Goal: Task Accomplishment & Management: Manage account settings

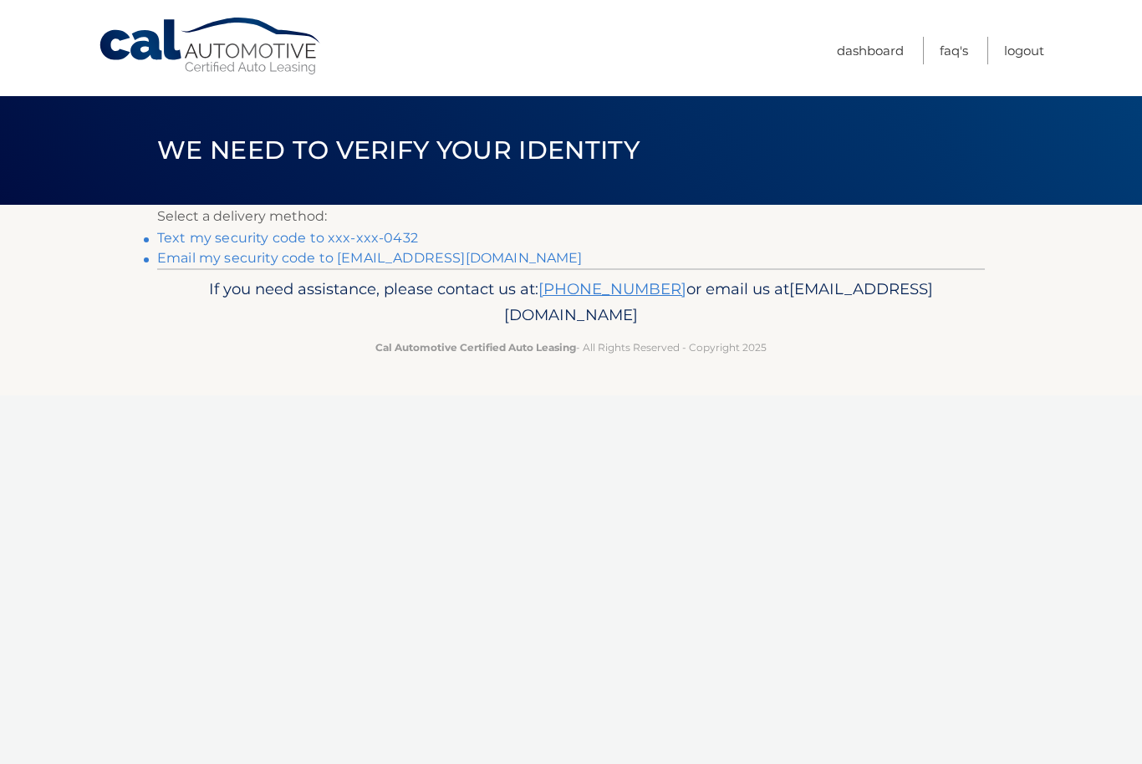
click at [211, 233] on link "Text my security code to xxx-xxx-0432" at bounding box center [287, 238] width 261 height 16
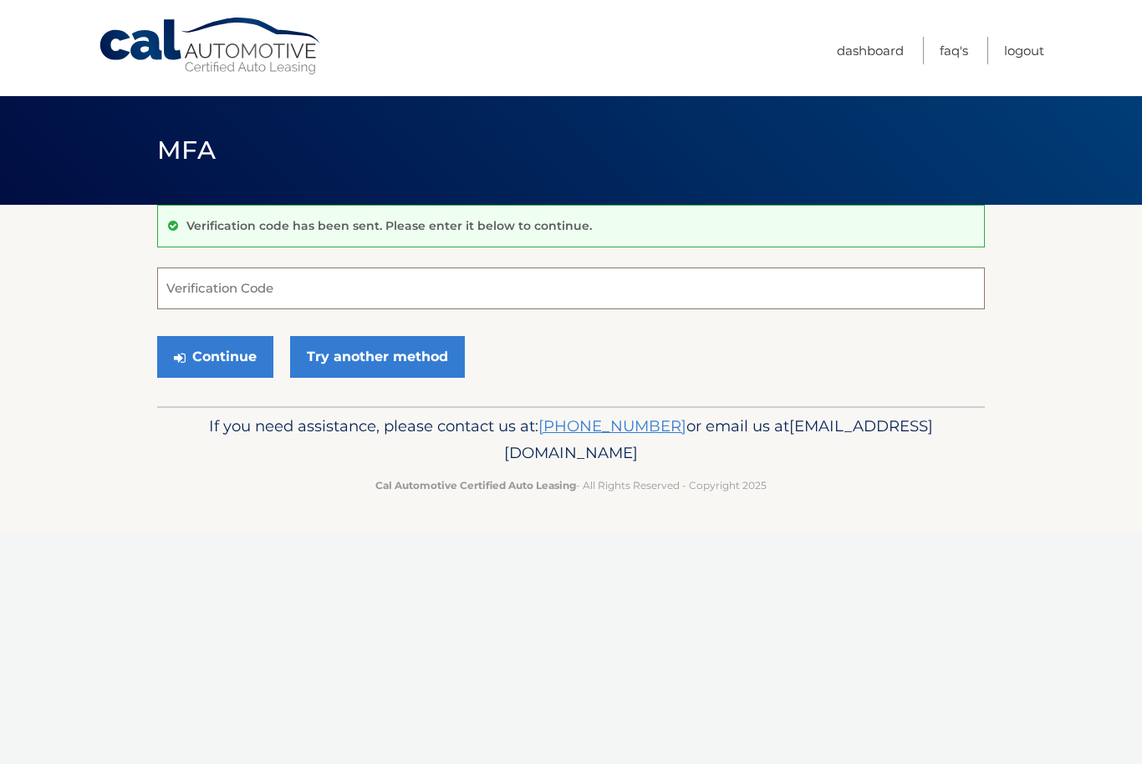
click at [206, 298] on input "Verification Code" at bounding box center [570, 288] width 827 height 42
type input "829828"
click at [215, 356] on button "Continue" at bounding box center [215, 357] width 116 height 42
click at [216, 359] on button "Continue" at bounding box center [215, 357] width 116 height 42
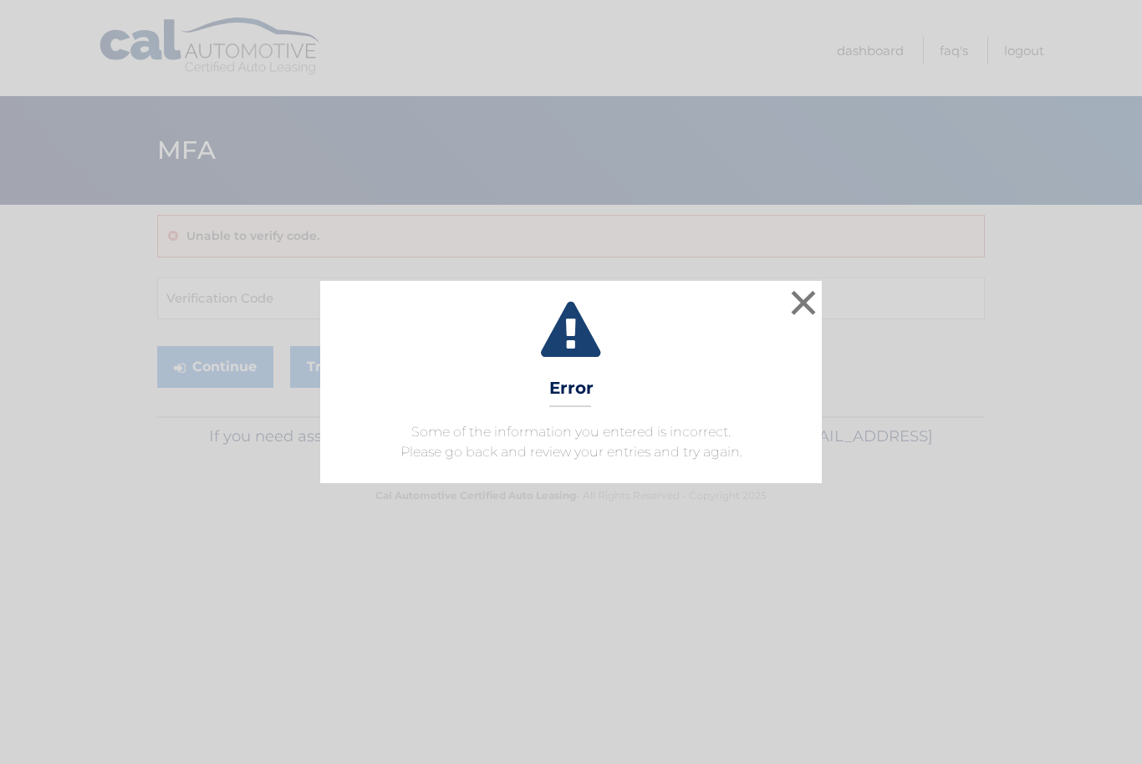
click at [802, 300] on button "×" at bounding box center [802, 302] width 33 height 33
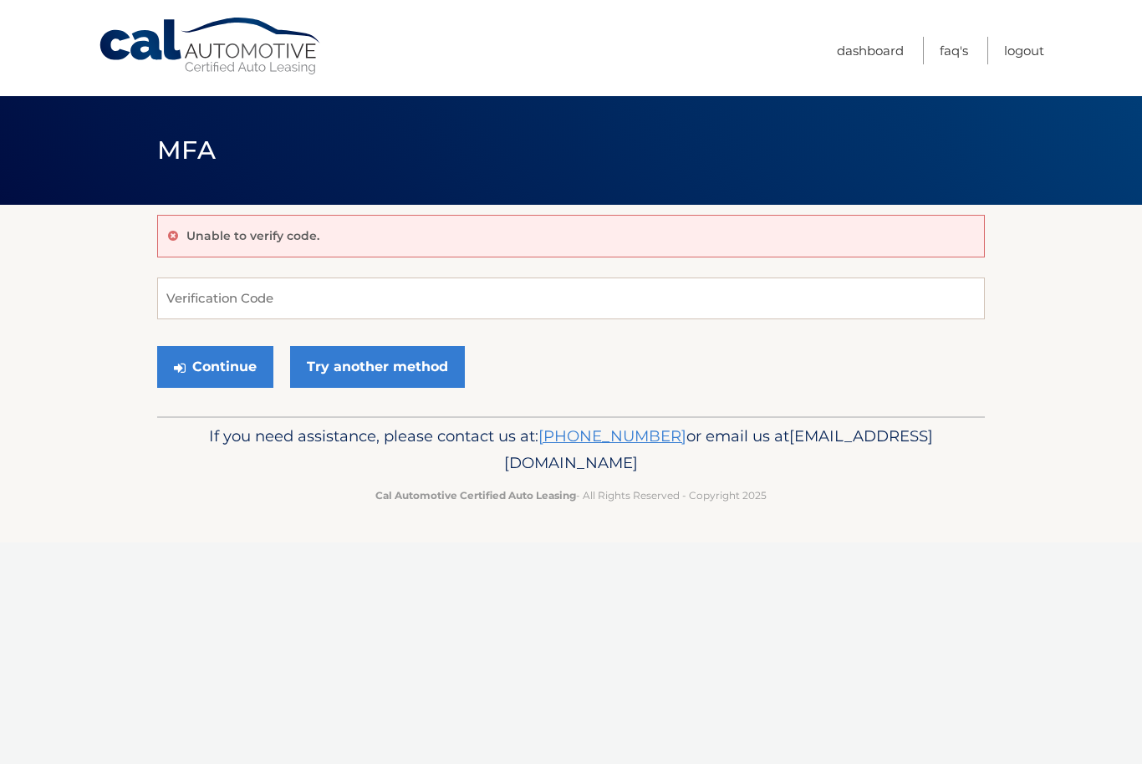
click at [352, 374] on link "Try another method" at bounding box center [377, 367] width 175 height 42
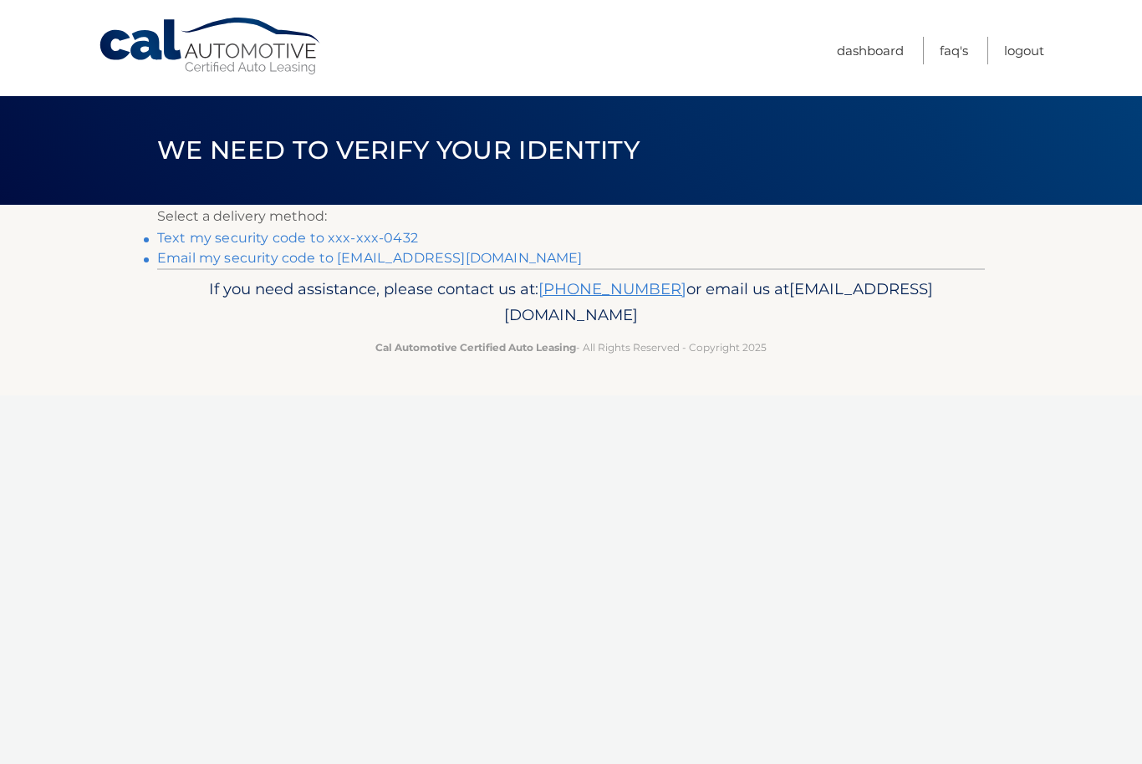
click at [198, 235] on link "Text my security code to xxx-xxx-0432" at bounding box center [287, 238] width 261 height 16
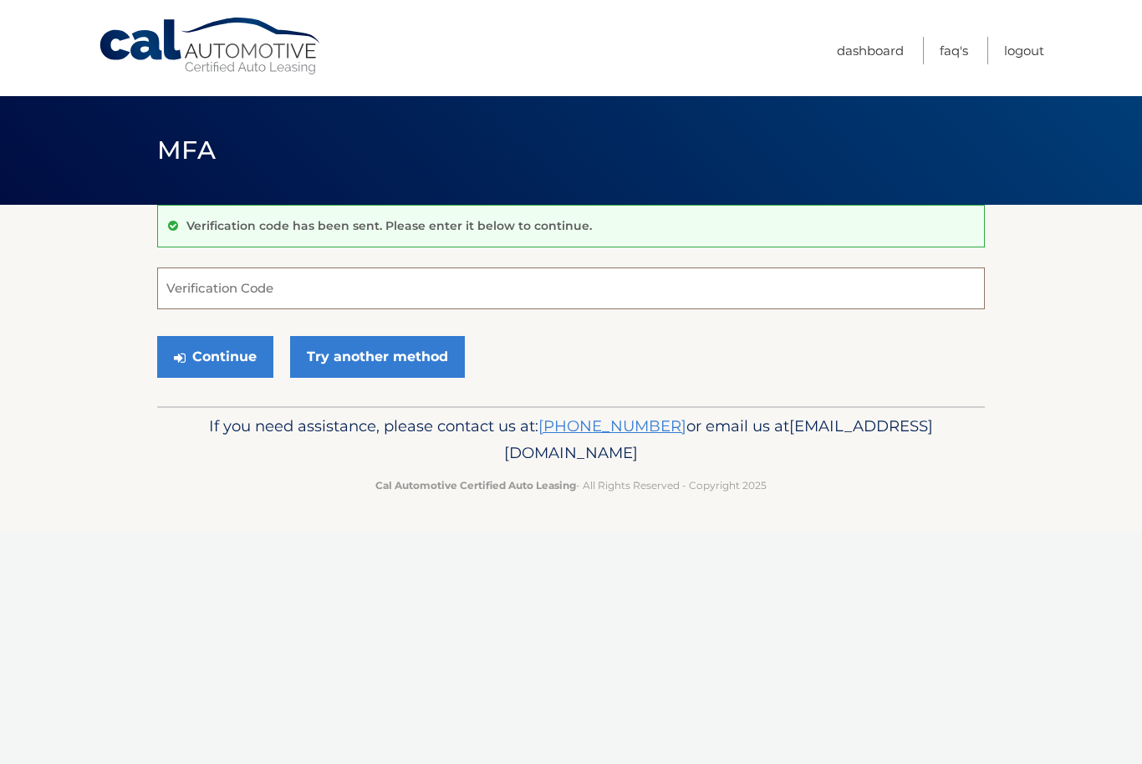
click at [208, 295] on input "Verification Code" at bounding box center [570, 288] width 827 height 42
type input "563069"
click at [215, 356] on button "Continue" at bounding box center [215, 357] width 116 height 42
